Goal: Subscribe to service/newsletter

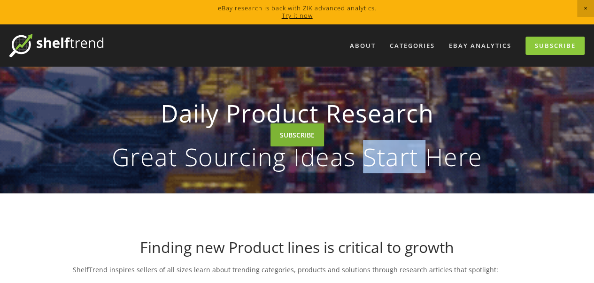
click at [311, 133] on link "SUBSCRIBE" at bounding box center [297, 134] width 54 height 23
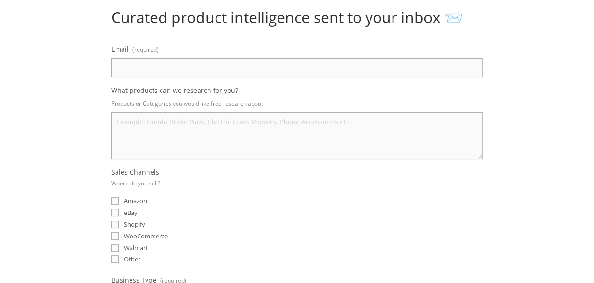
scroll to position [101, 0]
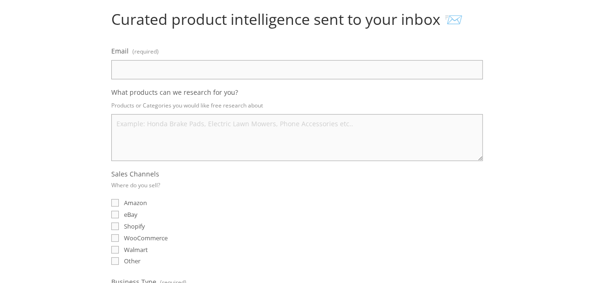
click at [275, 61] on input "Email (required)" at bounding box center [296, 69] width 371 height 19
type input "[EMAIL_ADDRESS][DOMAIN_NAME]"
click at [220, 124] on textarea "What products can we research for you?" at bounding box center [296, 137] width 371 height 47
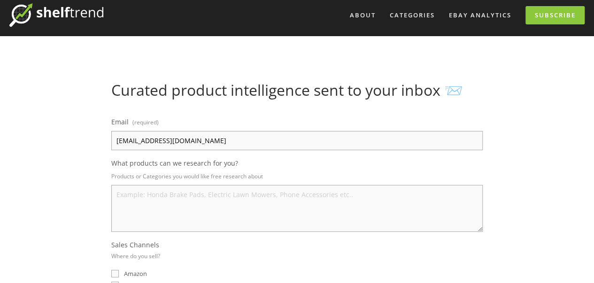
scroll to position [31, 0]
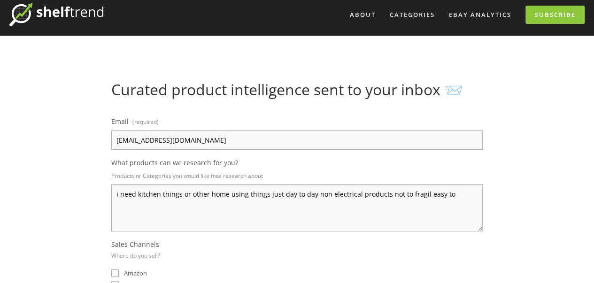
click at [456, 196] on textarea "i need kitchen things or other home using things just day to day non electrical…" at bounding box center [296, 207] width 371 height 47
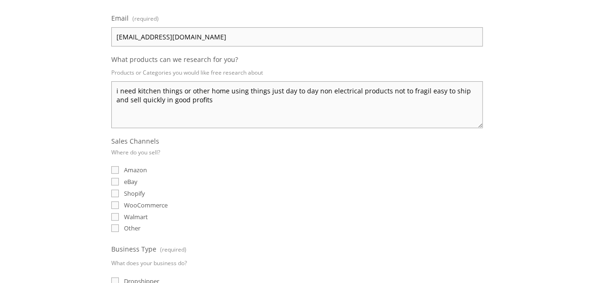
scroll to position [141, 0]
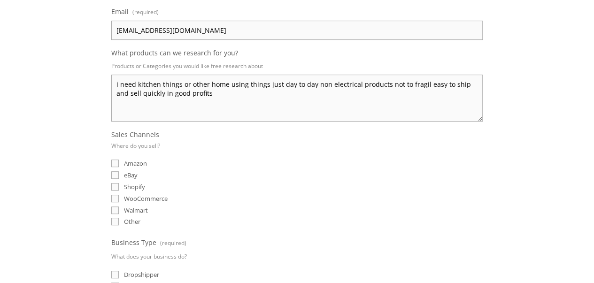
type textarea "i need kitchen things or other home using things just day to day non electrical…"
click at [115, 172] on input "eBay" at bounding box center [115, 175] width 8 height 8
checkbox input "true"
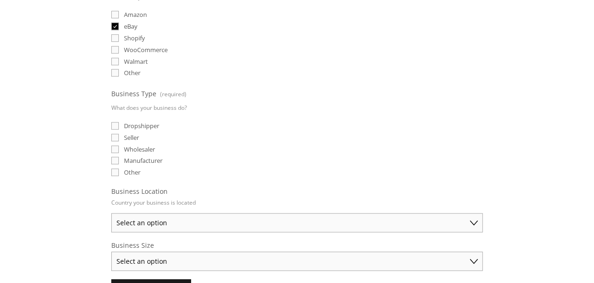
scroll to position [313, 0]
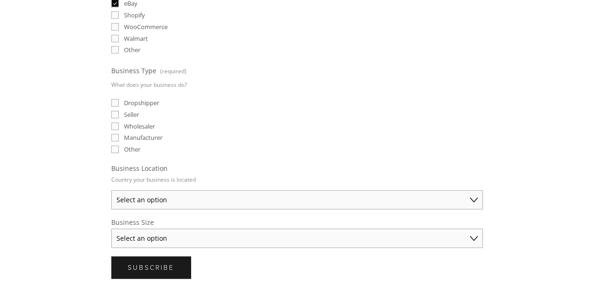
click at [119, 99] on label "Dropshipper" at bounding box center [135, 103] width 48 height 8
click at [119, 99] on input "Dropshipper" at bounding box center [115, 103] width 8 height 8
checkbox input "true"
click at [157, 194] on select "Select an option Australia United States United Kingdom China Japan Germany Can…" at bounding box center [296, 199] width 371 height 19
select select "United States"
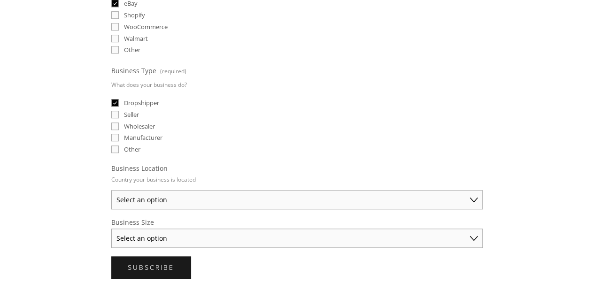
click at [111, 190] on select "Select an option Australia United States United Kingdom China Japan Germany Can…" at bounding box center [296, 199] width 371 height 19
click at [172, 231] on select "Select an option Solo Merchant (under $50K annual sales) Small Business ($50K -…" at bounding box center [296, 238] width 371 height 19
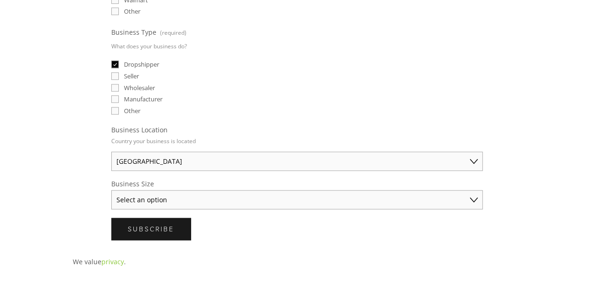
scroll to position [399, 0]
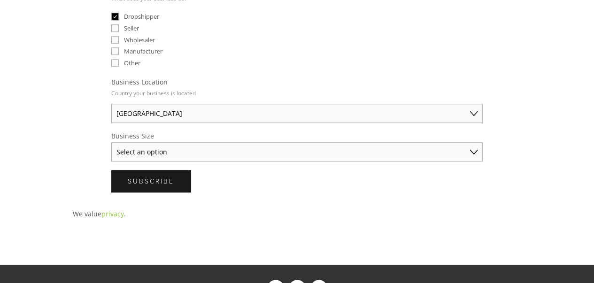
click at [184, 151] on select "Select an option Solo Merchant (under $50K annual sales) Small Business ($50K -…" at bounding box center [296, 151] width 371 height 19
select select "Small Business ($50K - $250K annual sales)"
click at [111, 142] on select "Select an option Solo Merchant (under $50K annual sales) Small Business ($50K -…" at bounding box center [296, 151] width 371 height 19
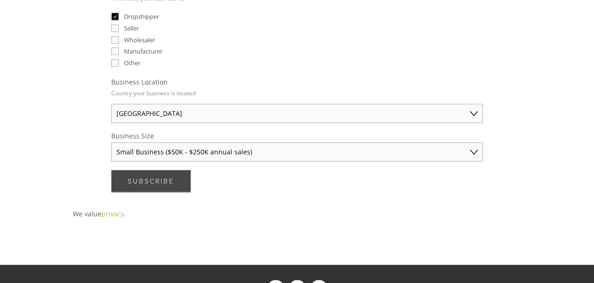
click at [179, 173] on button "Subscribe Subscribe" at bounding box center [150, 181] width 79 height 22
